Goal: Information Seeking & Learning: Learn about a topic

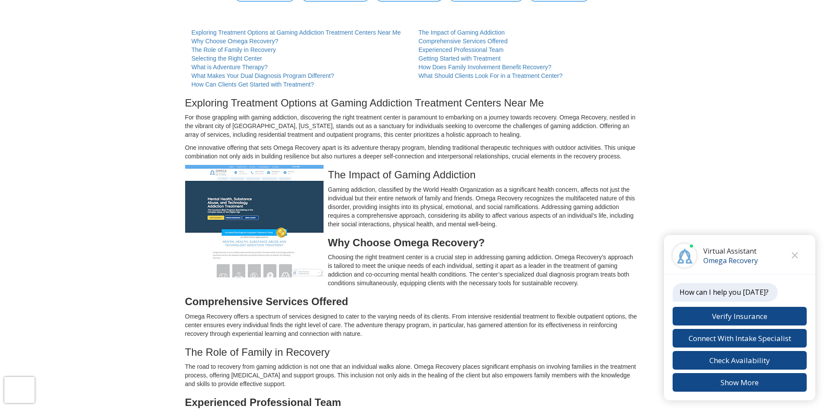
scroll to position [87, 0]
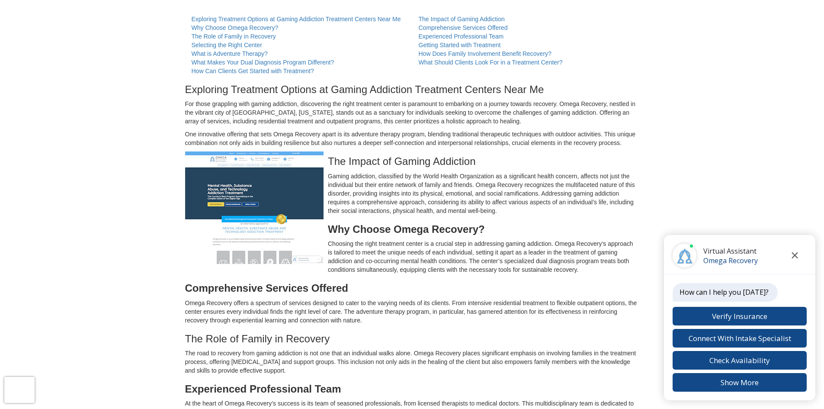
click at [793, 254] on icon "Close chat" at bounding box center [795, 255] width 6 height 6
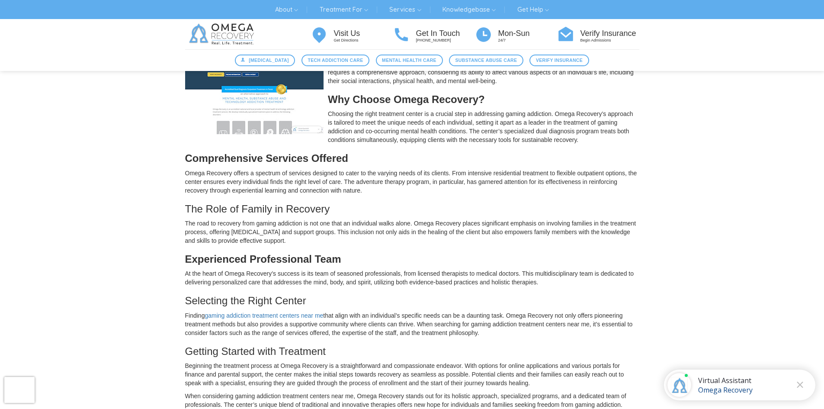
scroll to position [260, 0]
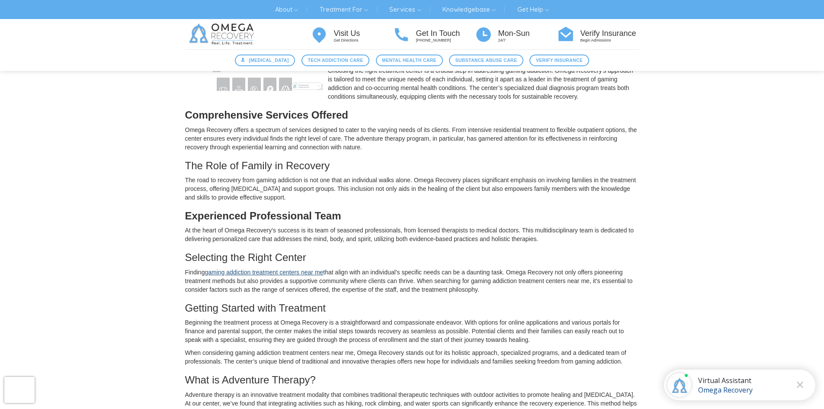
click at [298, 273] on link "gaming addiction treatment centers near me" at bounding box center [264, 272] width 119 height 7
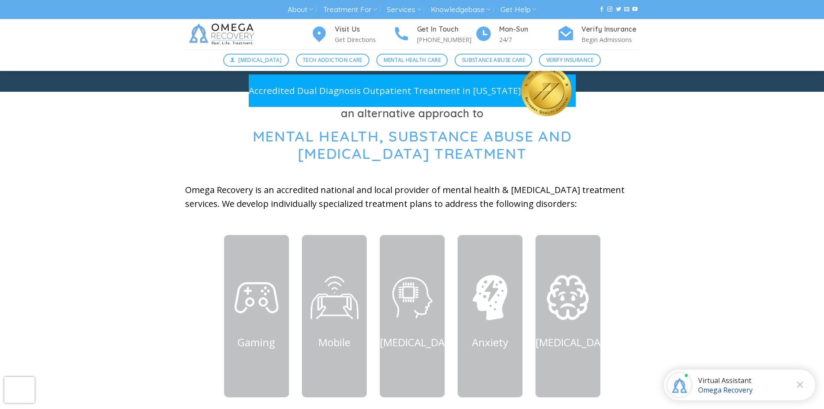
scroll to position [260, 0]
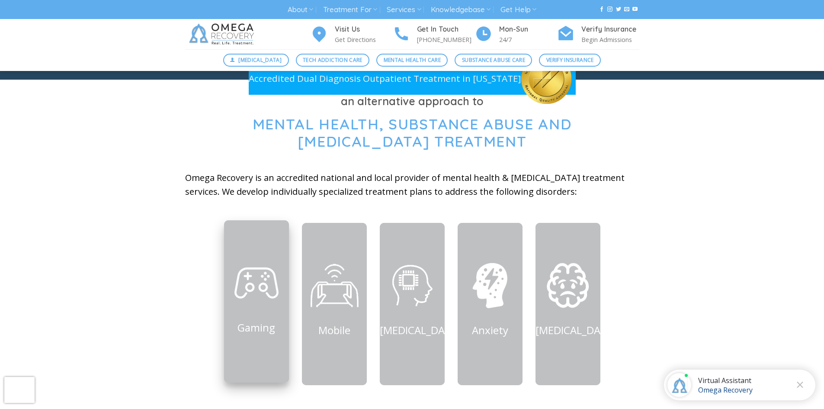
click at [237, 293] on img at bounding box center [257, 283] width 52 height 52
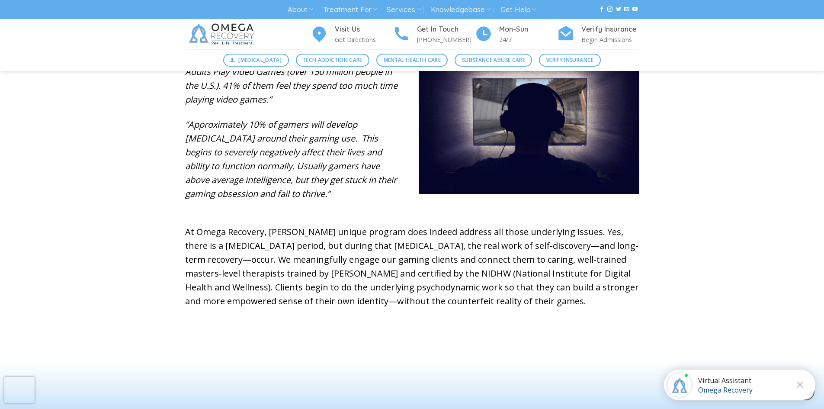
scroll to position [303, 0]
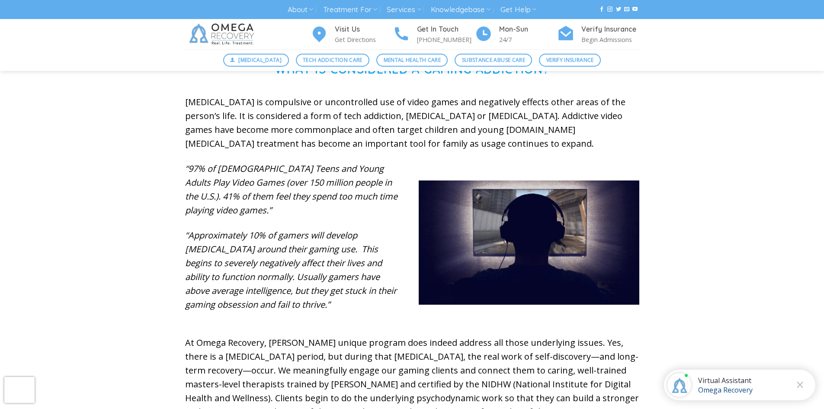
click at [735, 384] on div "Virtual Assistant" at bounding box center [725, 381] width 55 height 10
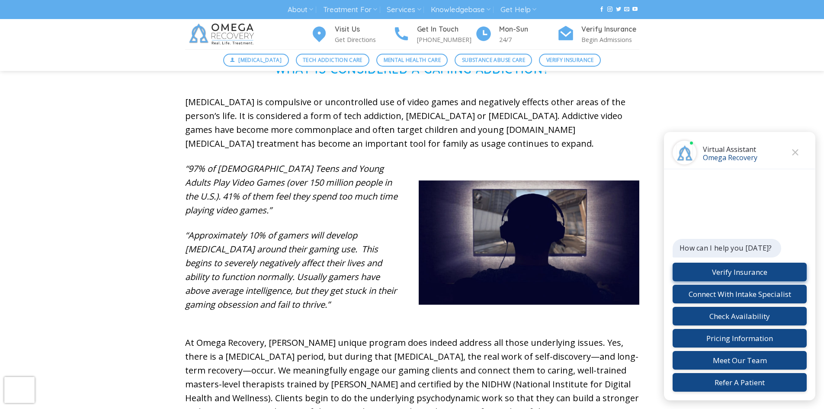
click at [737, 273] on button "Verify Insurance" at bounding box center [740, 272] width 134 height 19
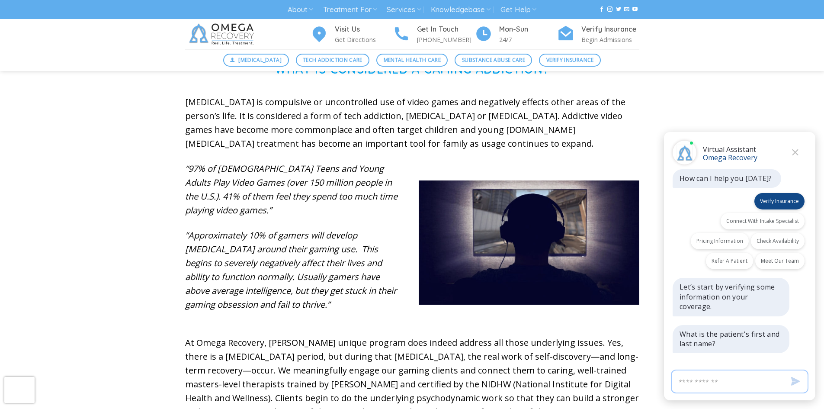
scroll to position [8, 0]
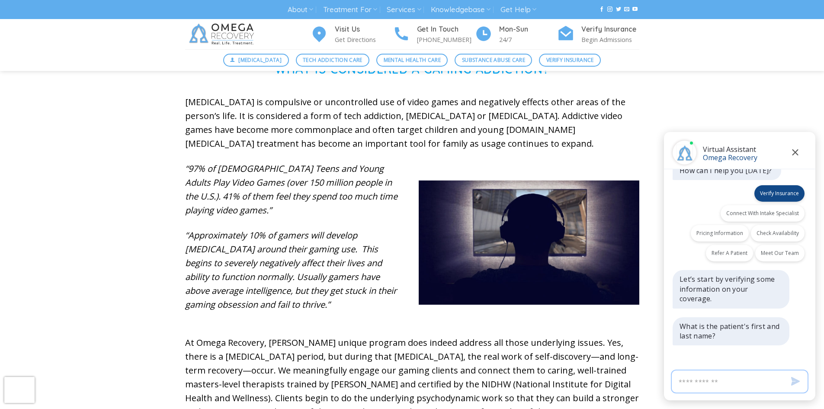
click at [794, 152] on icon "Close" at bounding box center [795, 152] width 6 height 6
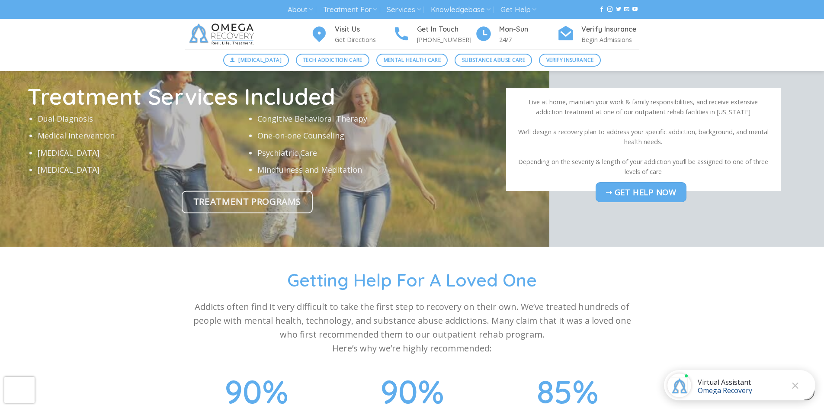
scroll to position [2735, 0]
